Goal: Check status: Check status

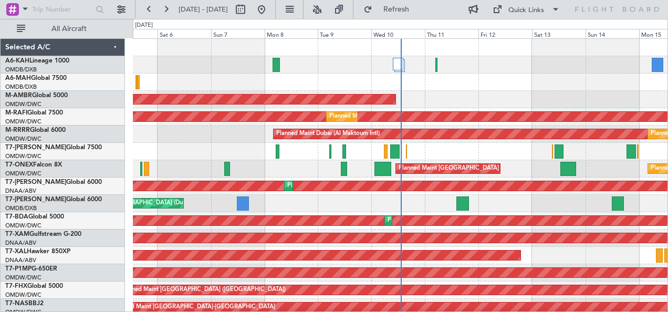
click at [1, 21] on div "All Aircraft" at bounding box center [67, 28] width 135 height 19
click at [148, 12] on button at bounding box center [149, 9] width 17 height 17
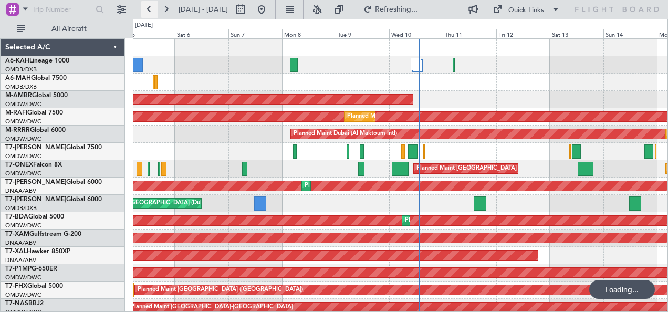
click at [148, 12] on button at bounding box center [149, 9] width 17 height 17
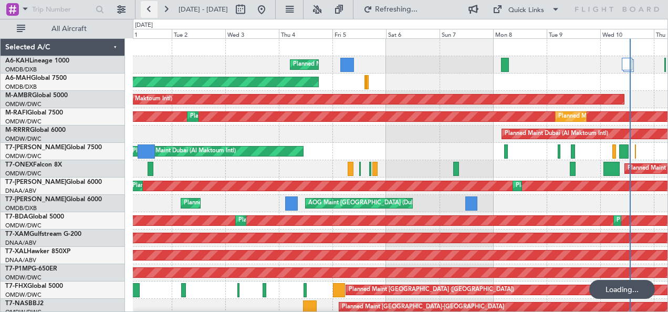
click at [148, 12] on button at bounding box center [149, 9] width 17 height 17
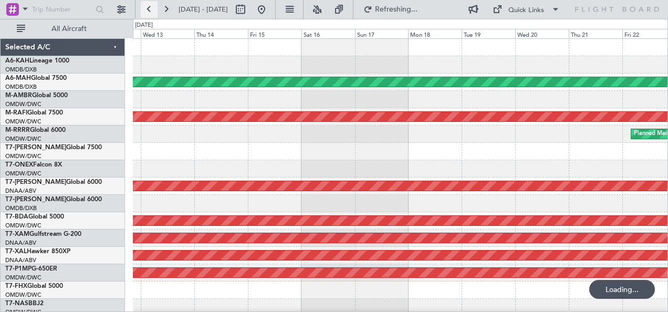
click at [148, 12] on button at bounding box center [149, 9] width 17 height 17
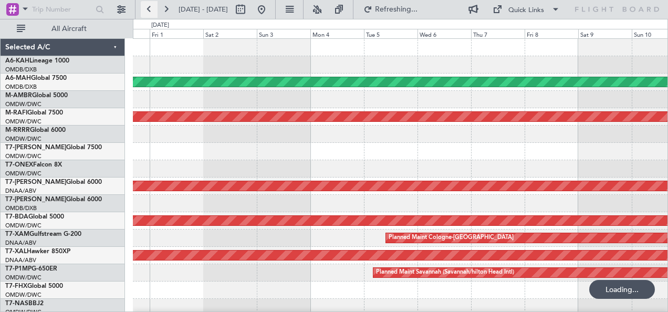
click at [148, 12] on button at bounding box center [149, 9] width 17 height 17
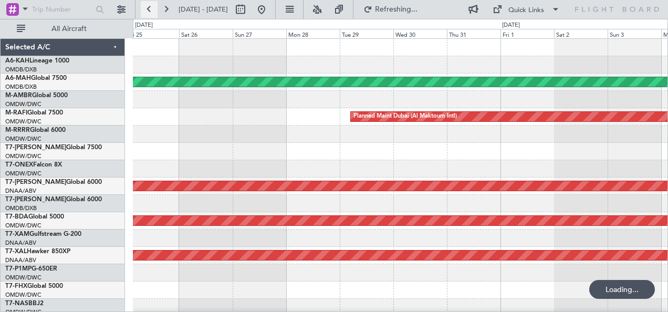
click at [148, 12] on button at bounding box center [149, 9] width 17 height 17
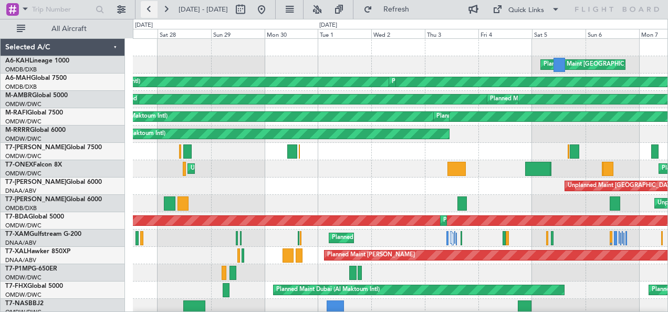
click at [148, 9] on button at bounding box center [149, 9] width 17 height 17
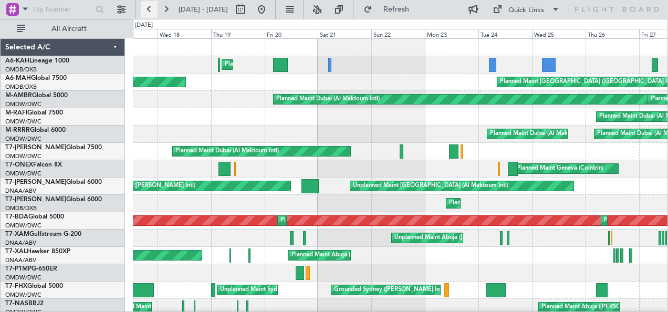
click at [152, 6] on button at bounding box center [149, 9] width 17 height 17
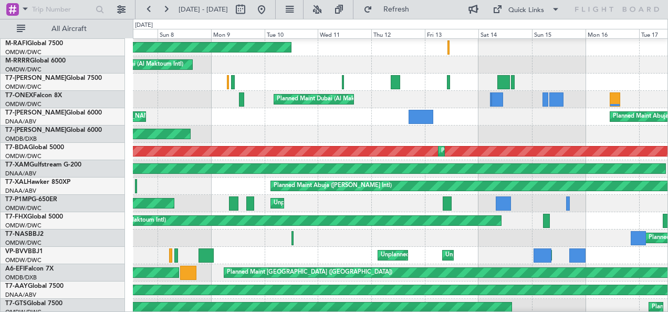
scroll to position [90, 0]
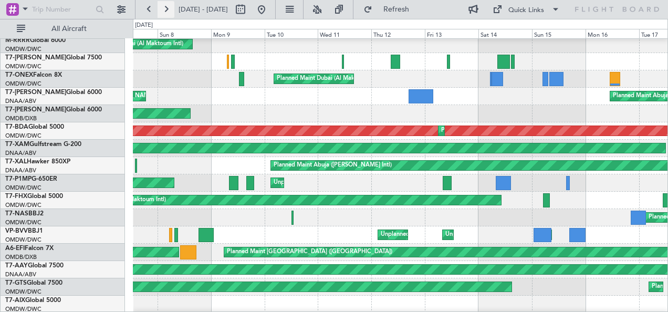
click at [166, 4] on button at bounding box center [166, 9] width 17 height 17
